Goal: Answer question/provide support

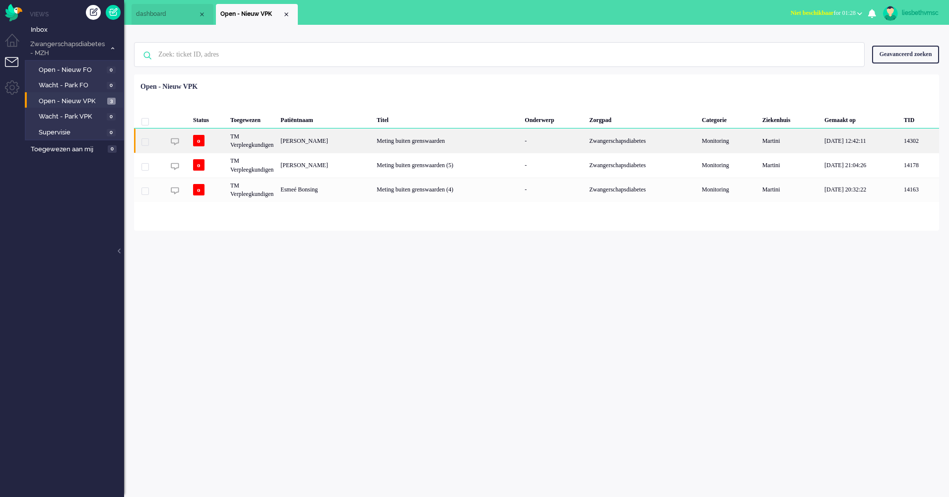
click at [326, 146] on div "[PERSON_NAME]" at bounding box center [325, 141] width 96 height 24
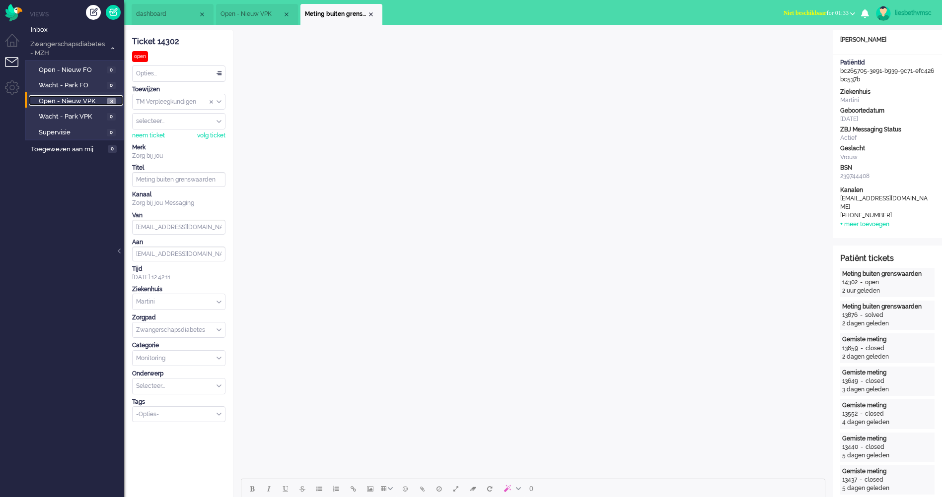
click at [71, 104] on span "Open - Nieuw VPK" at bounding box center [72, 101] width 66 height 9
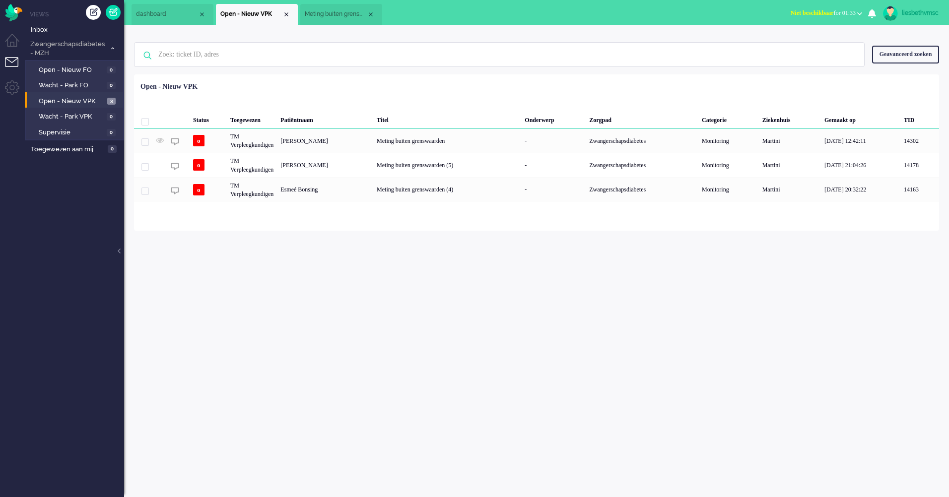
click at [346, 295] on div "liesbethvmsc Thuis Ticket Csat Mijn gemiddelde cijfer Deze week - Ticket Bijdra…" at bounding box center [536, 261] width 825 height 473
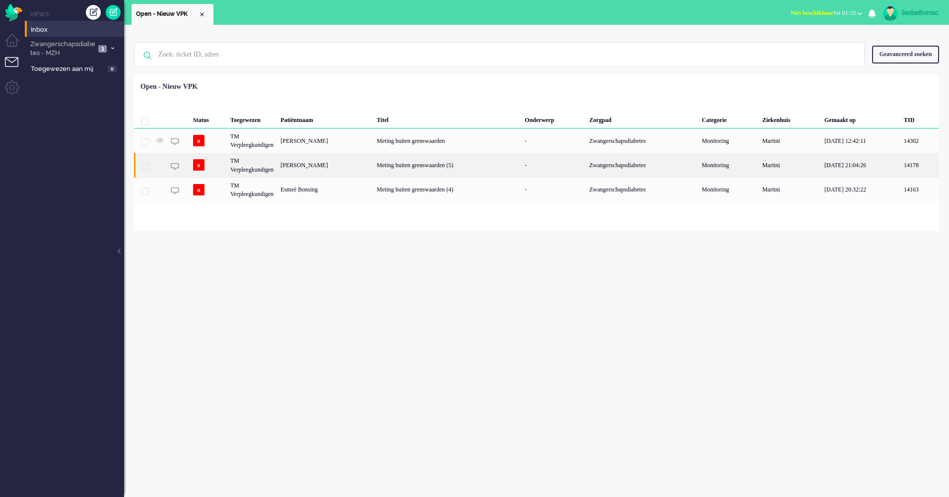
click at [254, 173] on div "TM Verpleegkundigen" at bounding box center [252, 165] width 50 height 24
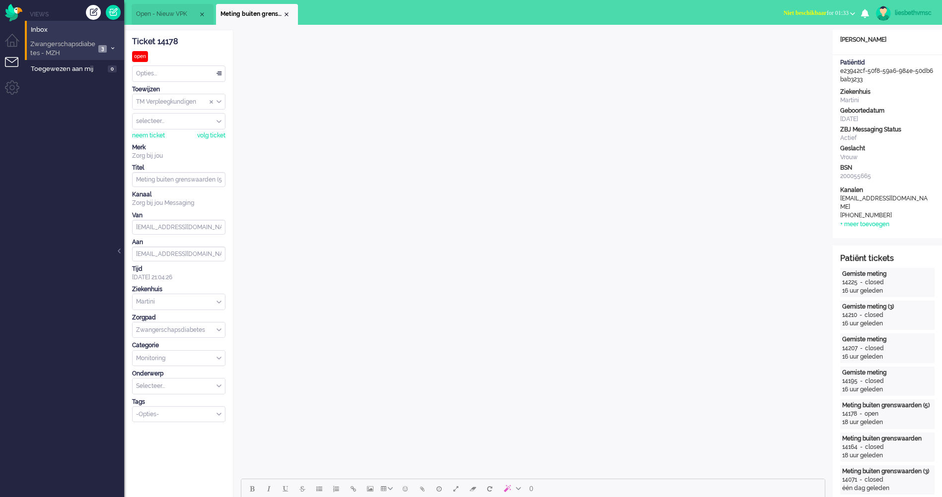
click at [76, 50] on span "Zwangerschapsdiabetes - MZH" at bounding box center [62, 49] width 67 height 18
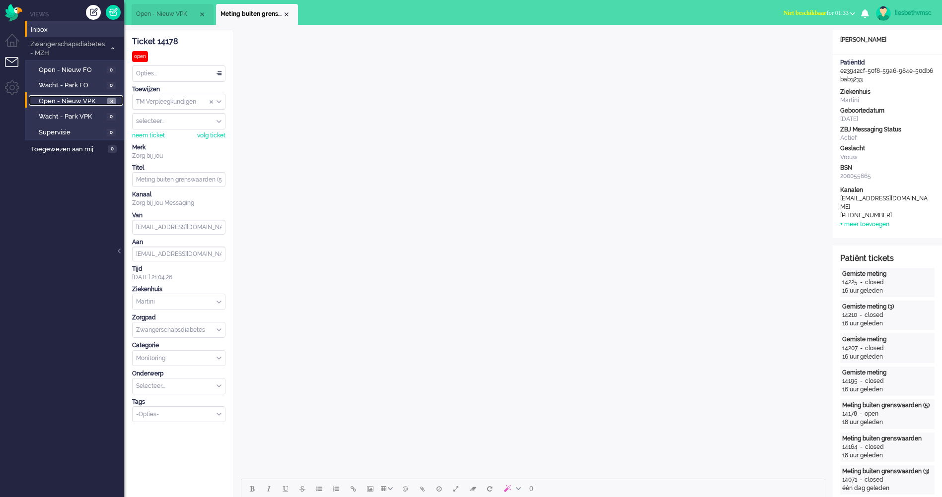
click at [66, 101] on span "Open - Nieuw VPK" at bounding box center [72, 101] width 66 height 9
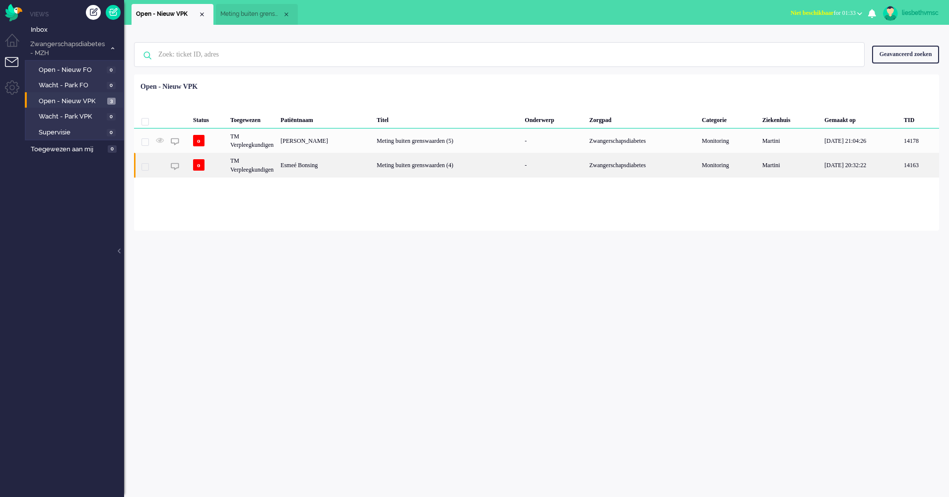
click at [259, 166] on div "TM Verpleegkundigen" at bounding box center [252, 165] width 50 height 24
